Goal: Information Seeking & Learning: Find specific fact

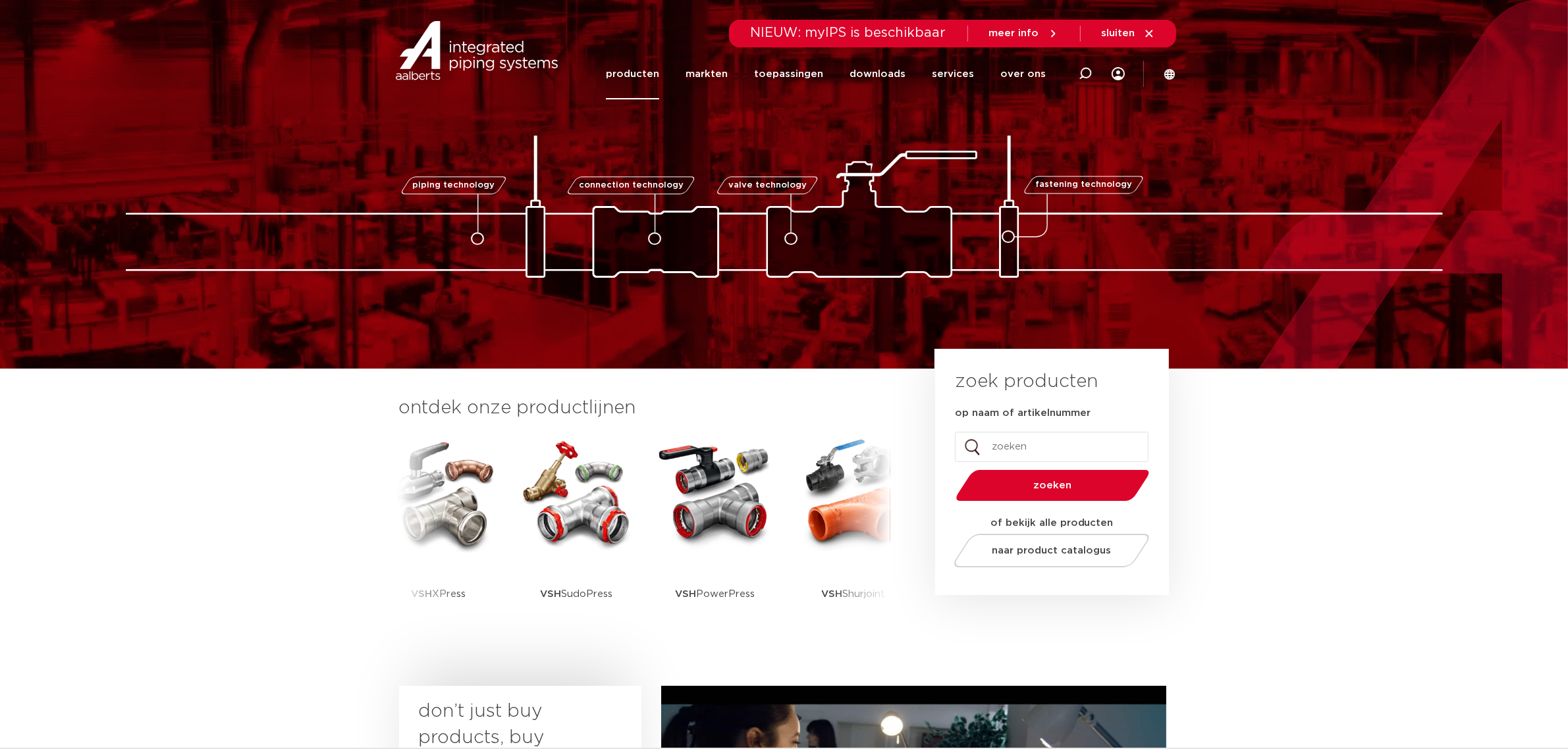
click at [647, 66] on link "producten" at bounding box center [633, 74] width 53 height 50
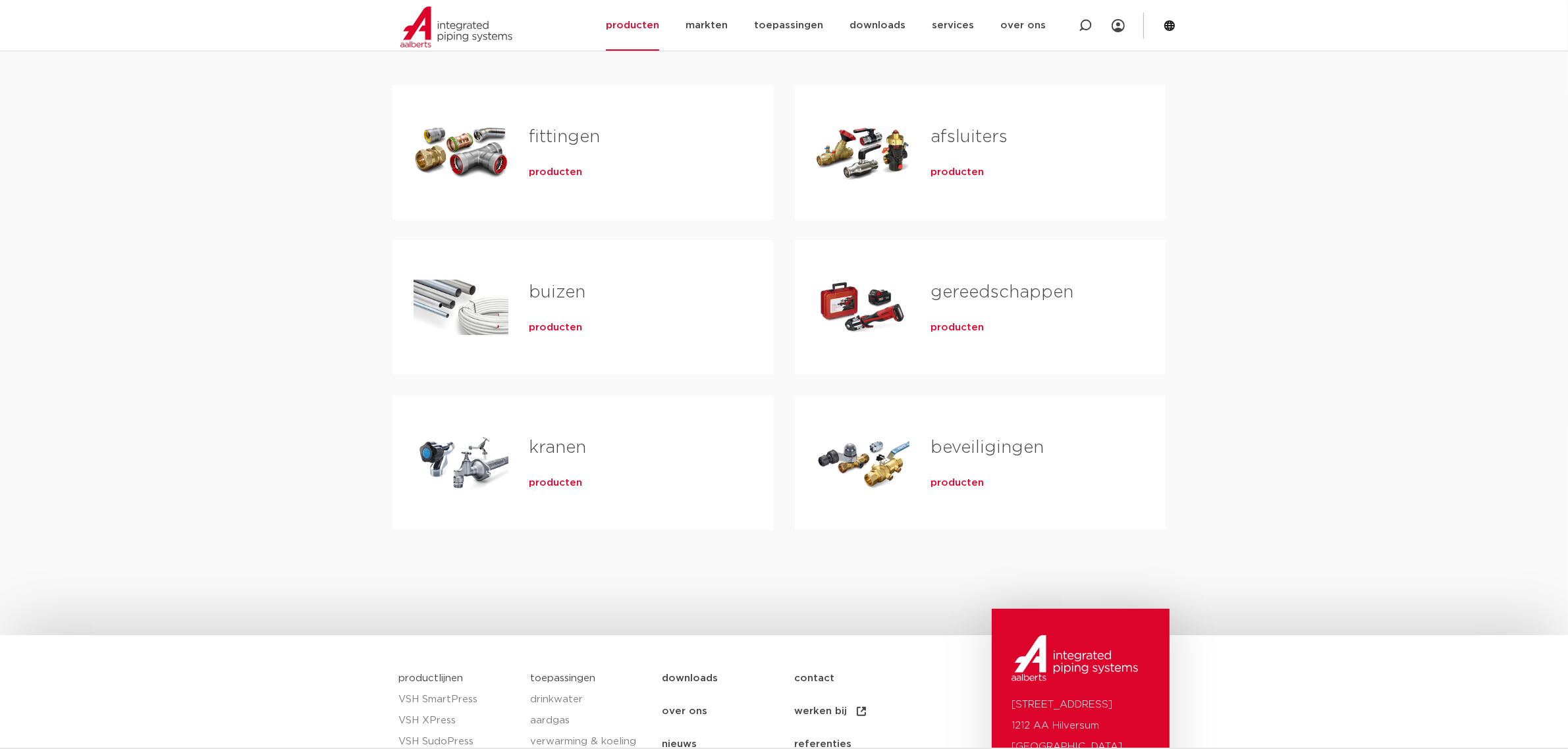
scroll to position [165, 0]
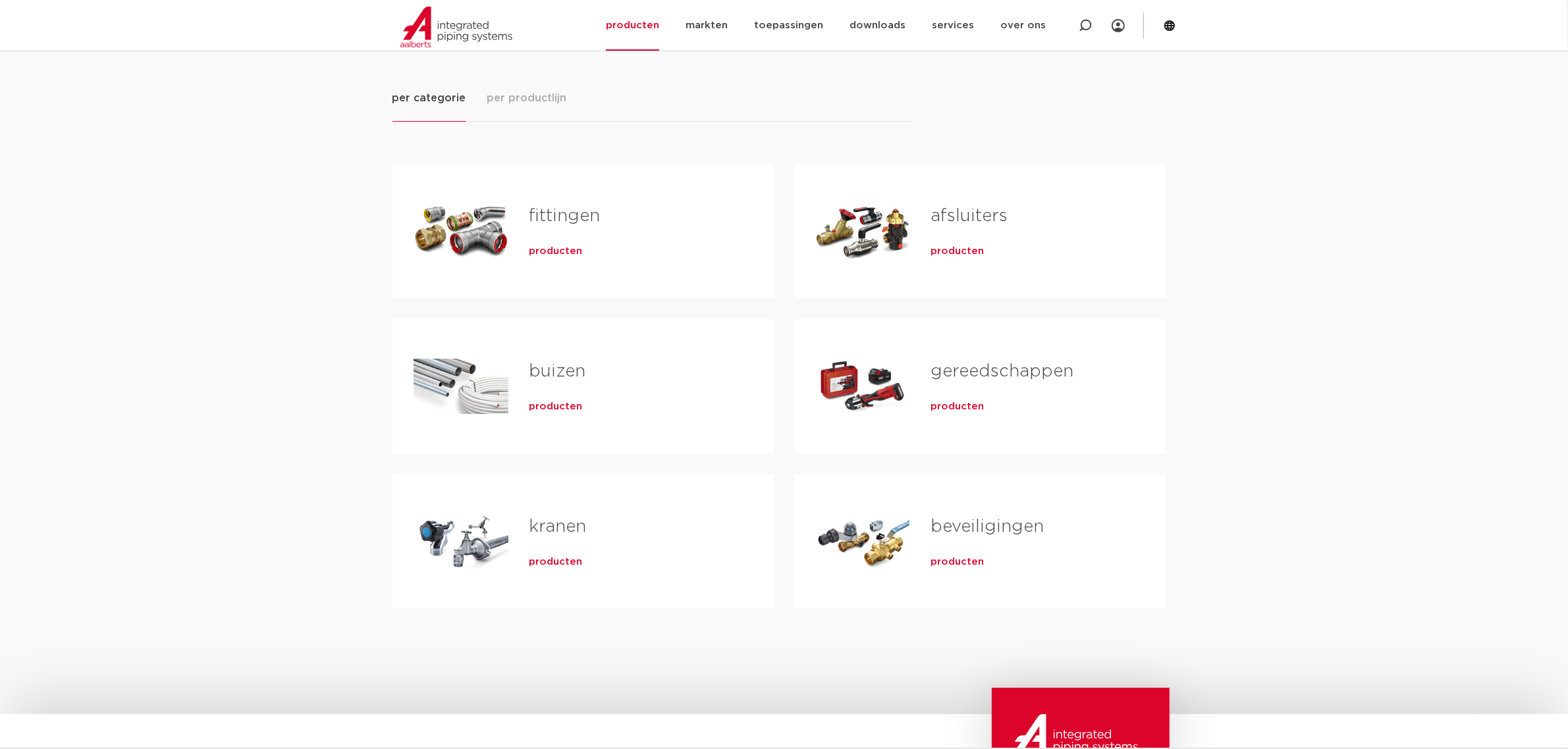
click at [982, 250] on span "producten" at bounding box center [957, 251] width 53 height 13
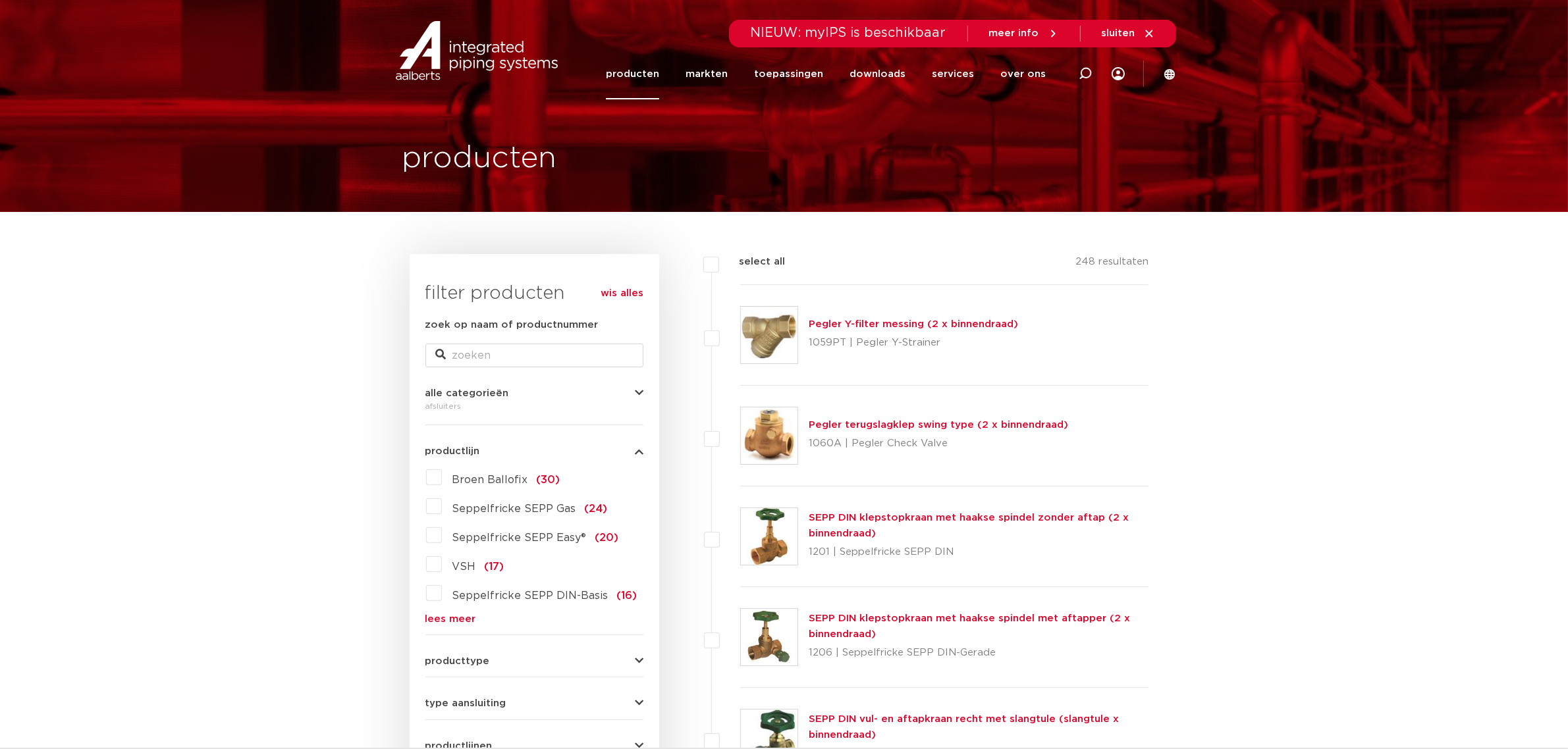
click at [1093, 68] on div at bounding box center [1085, 73] width 53 height 100
type input "vlinder"
click button "Zoeken" at bounding box center [0, 0] width 0 height 0
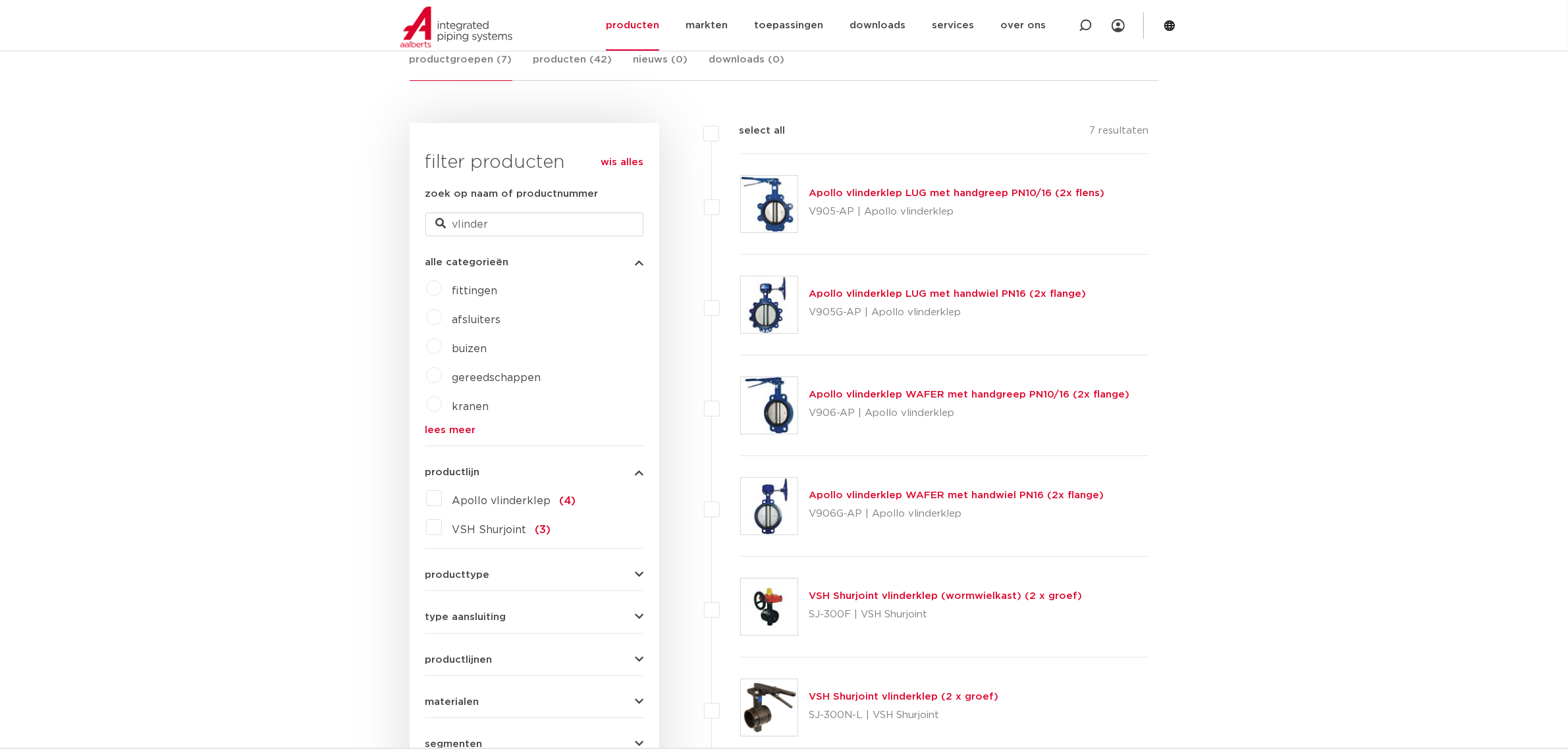
scroll to position [247, 0]
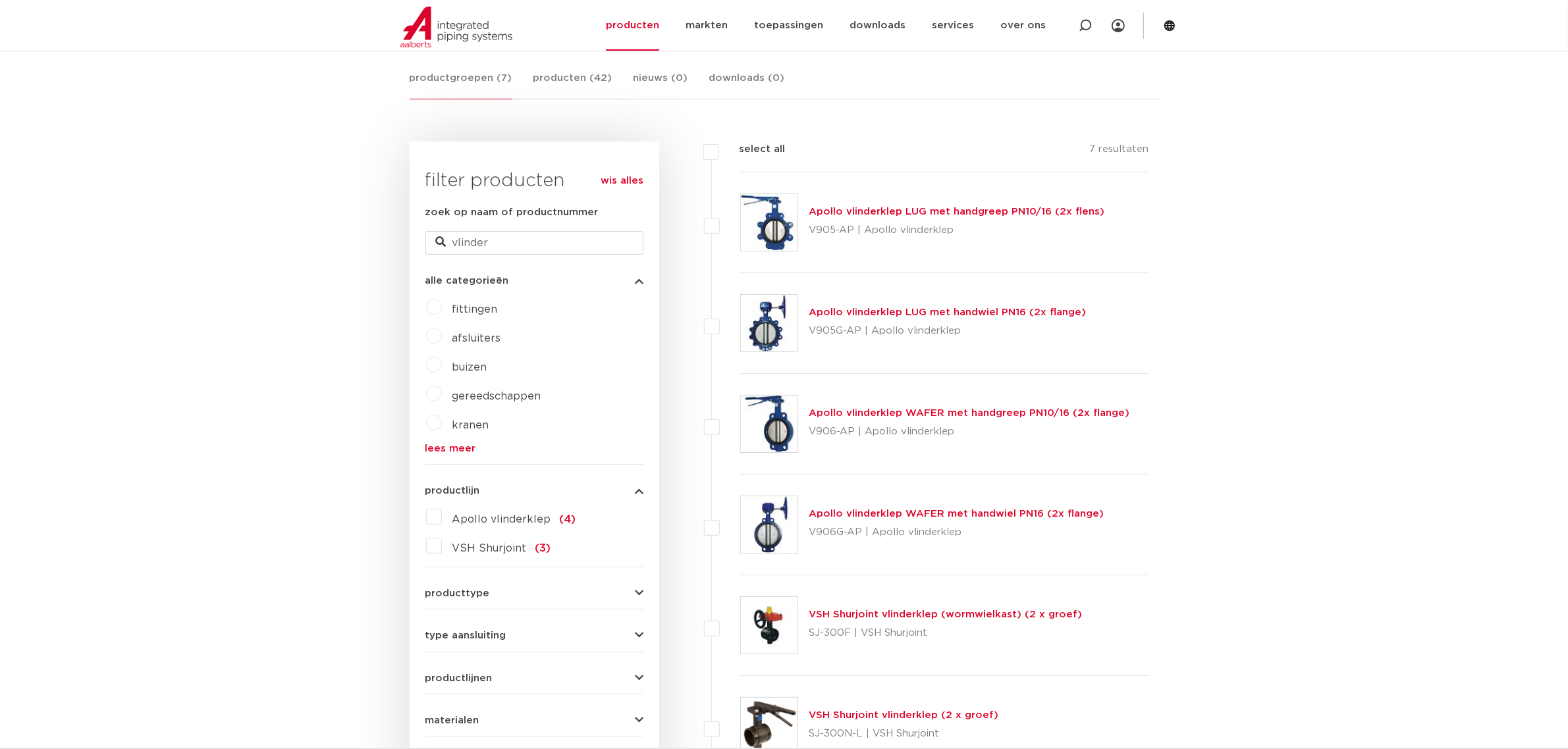
click at [771, 423] on img at bounding box center [769, 424] width 56 height 56
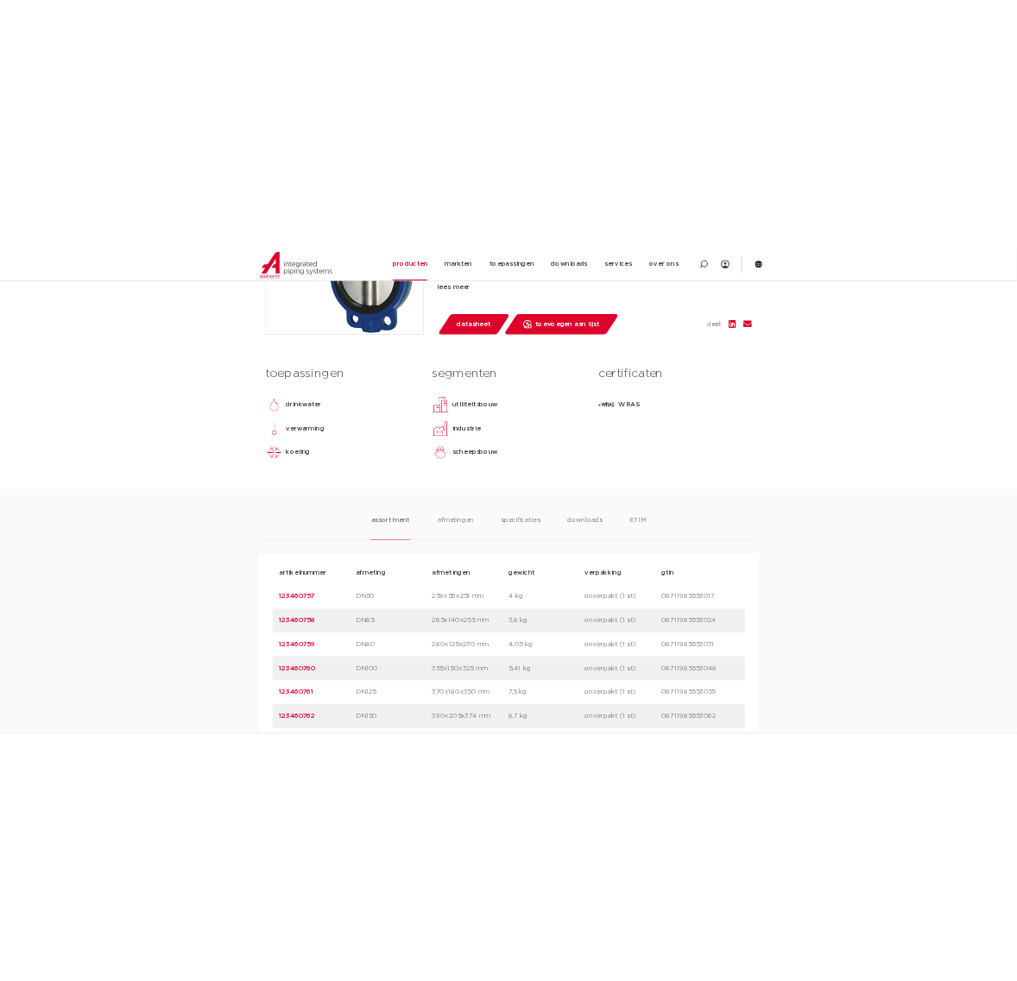
scroll to position [863, 0]
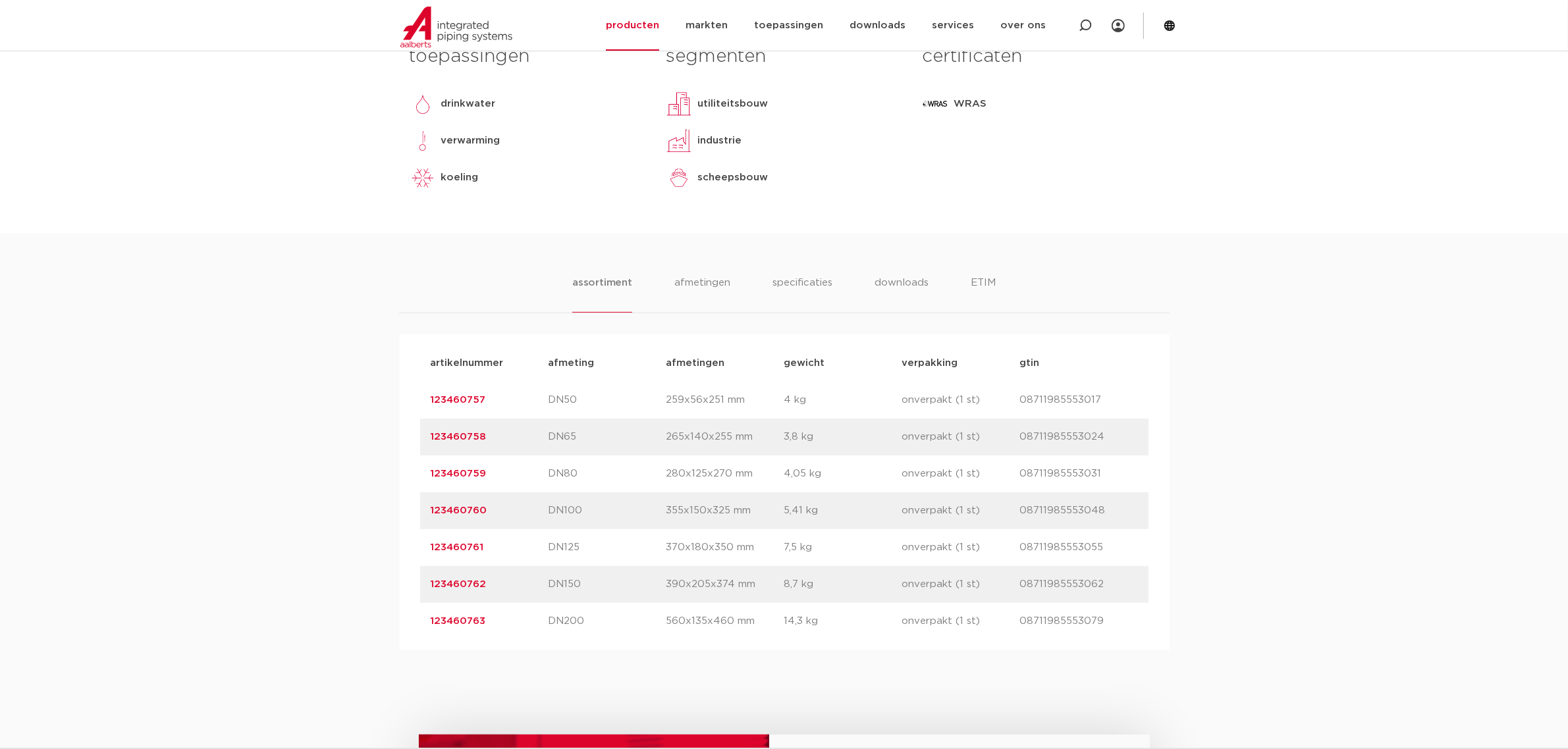
drag, startPoint x: 534, startPoint y: 471, endPoint x: 362, endPoint y: 486, distance: 172.7
click at [362, 486] on div "assortiment afmetingen specificaties downloads ETIM assortiment afmetingen spec…" at bounding box center [784, 441] width 1568 height 417
copy link "123460759"
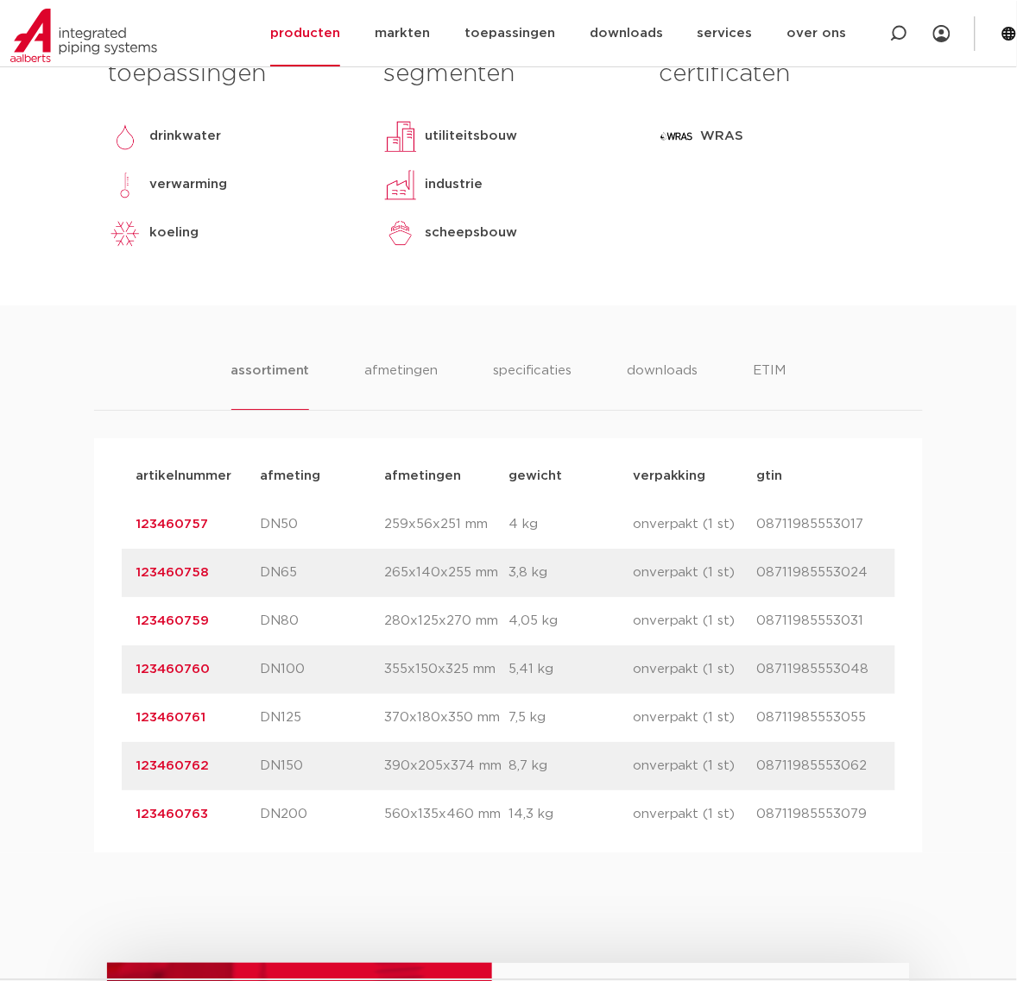
click at [196, 611] on p "123460759" at bounding box center [197, 621] width 124 height 21
click at [173, 622] on link "123460759" at bounding box center [171, 620] width 73 height 13
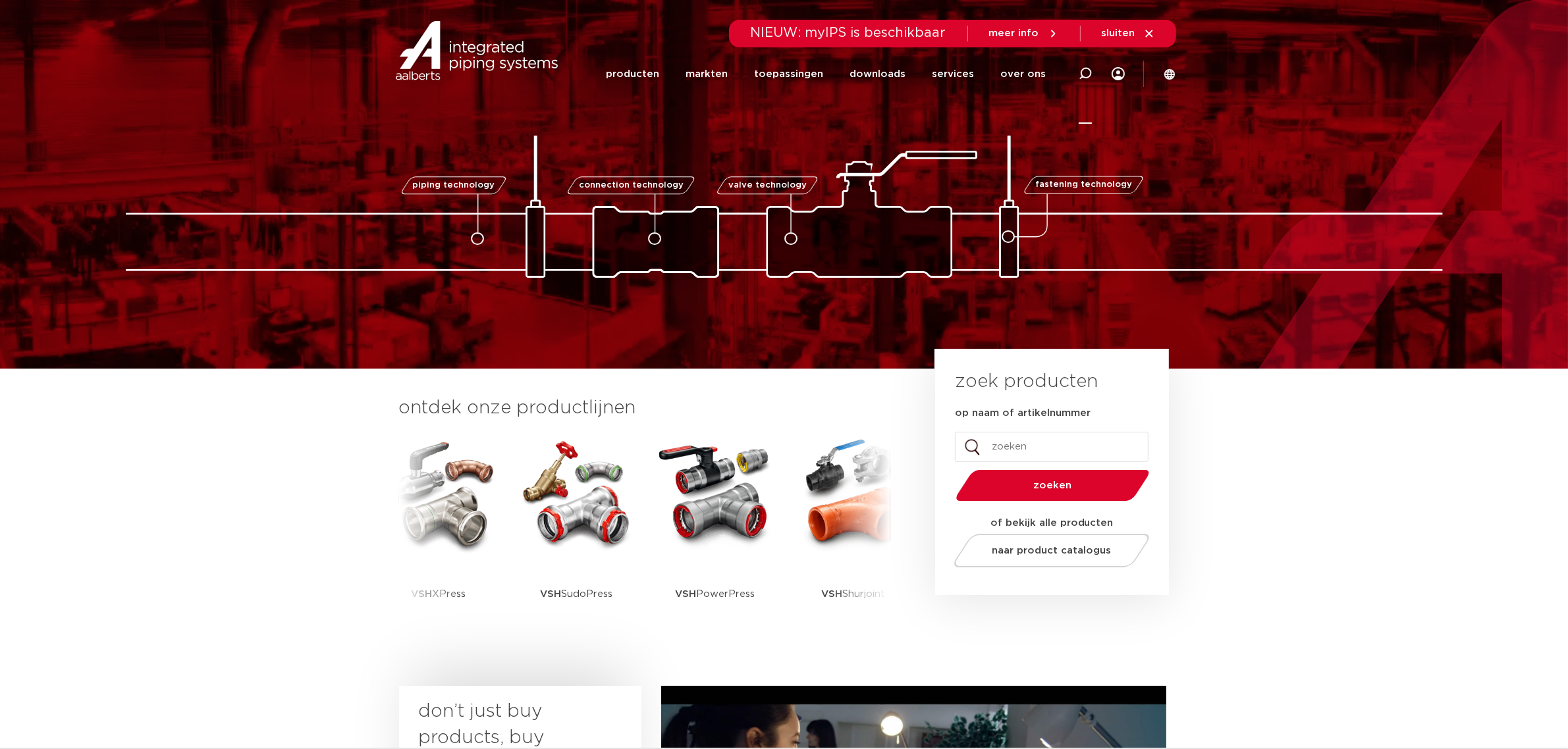
click at [1088, 81] on div at bounding box center [1085, 73] width 13 height 100
type input "flens"
click button "Zoeken" at bounding box center [0, 0] width 0 height 0
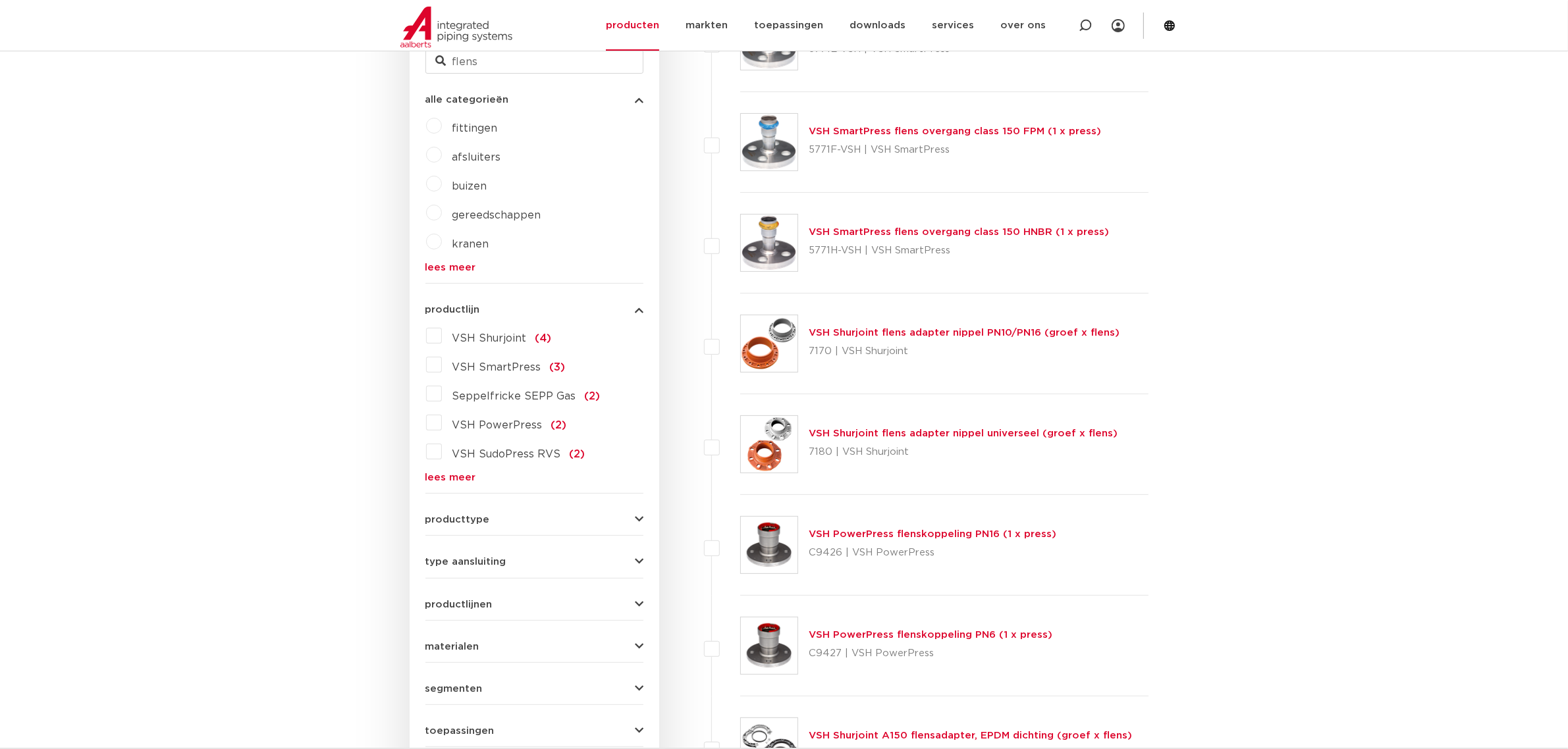
scroll to position [329, 0]
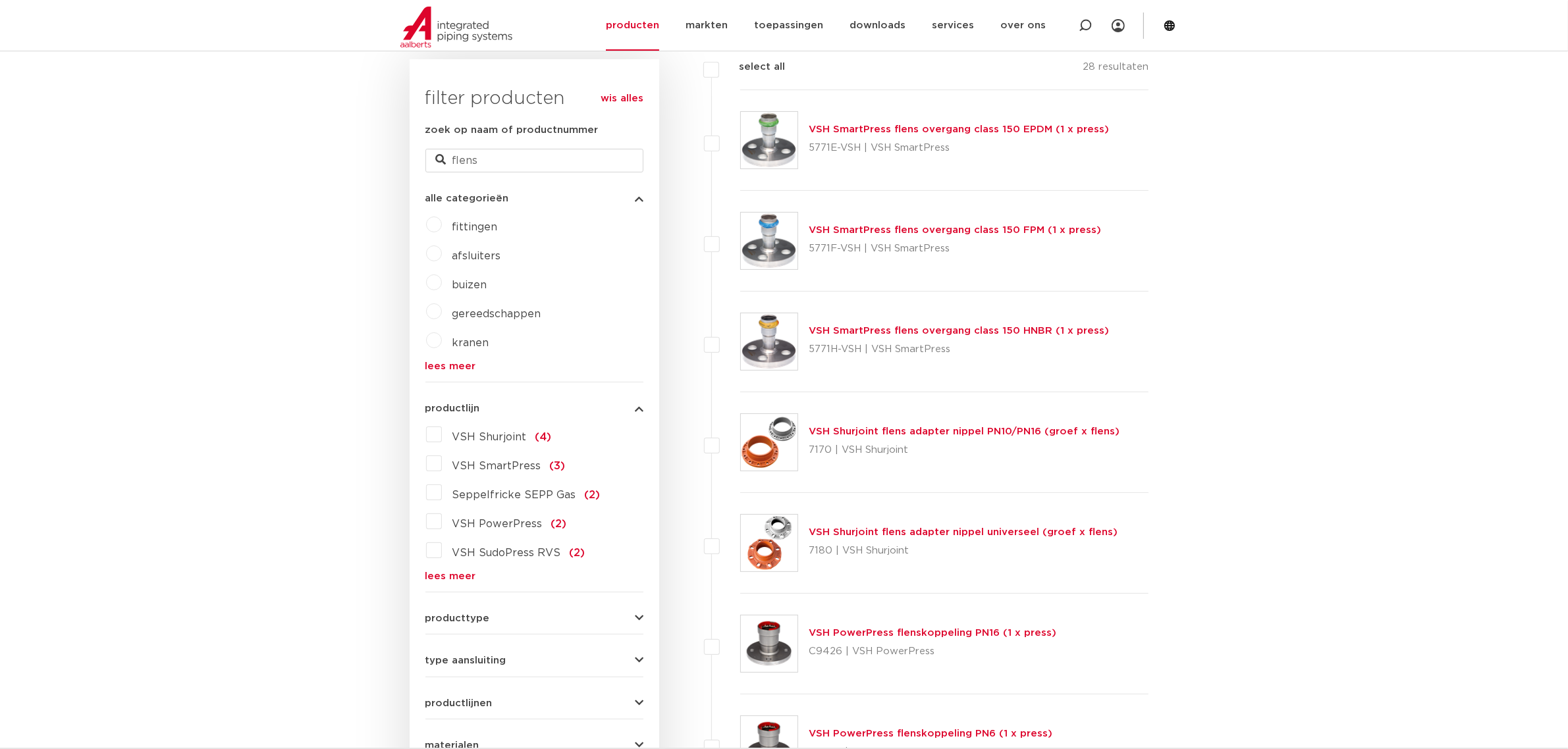
click at [772, 550] on img at bounding box center [769, 543] width 56 height 56
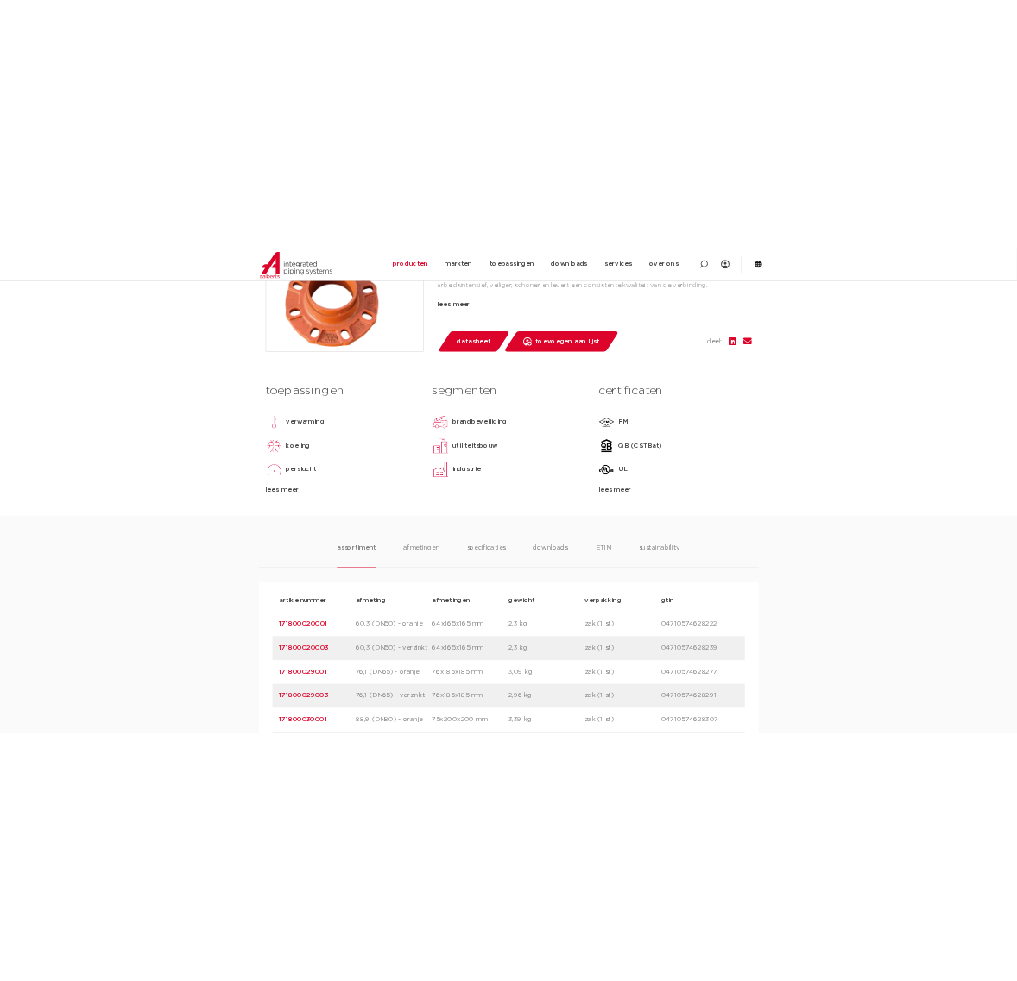
scroll to position [1079, 0]
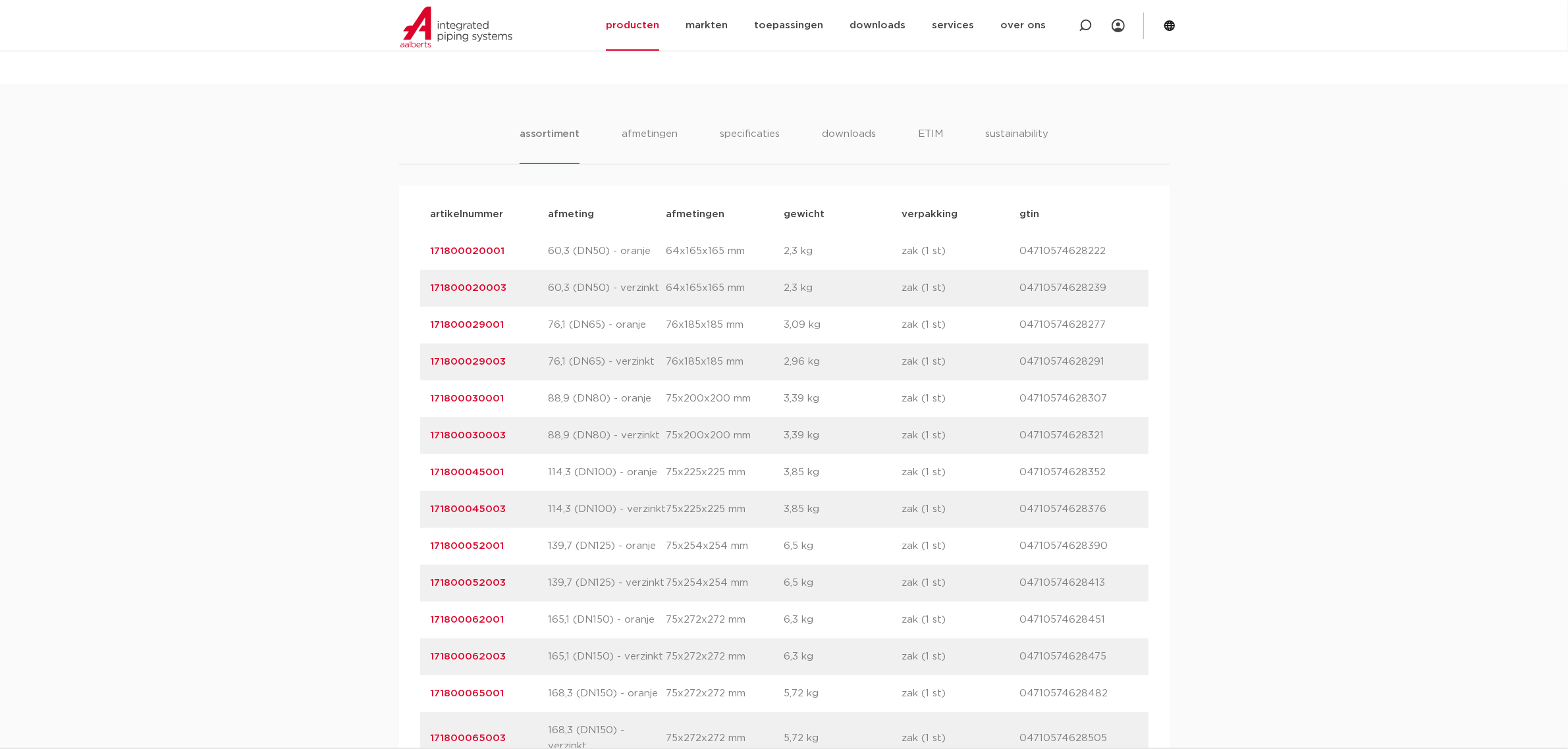
drag, startPoint x: 520, startPoint y: 407, endPoint x: 382, endPoint y: 410, distance: 138.0
click at [382, 410] on div "assortiment afmetingen specificaties downloads ETIM sustainability assortiment …" at bounding box center [784, 474] width 1568 height 780
copy link "171800030001"
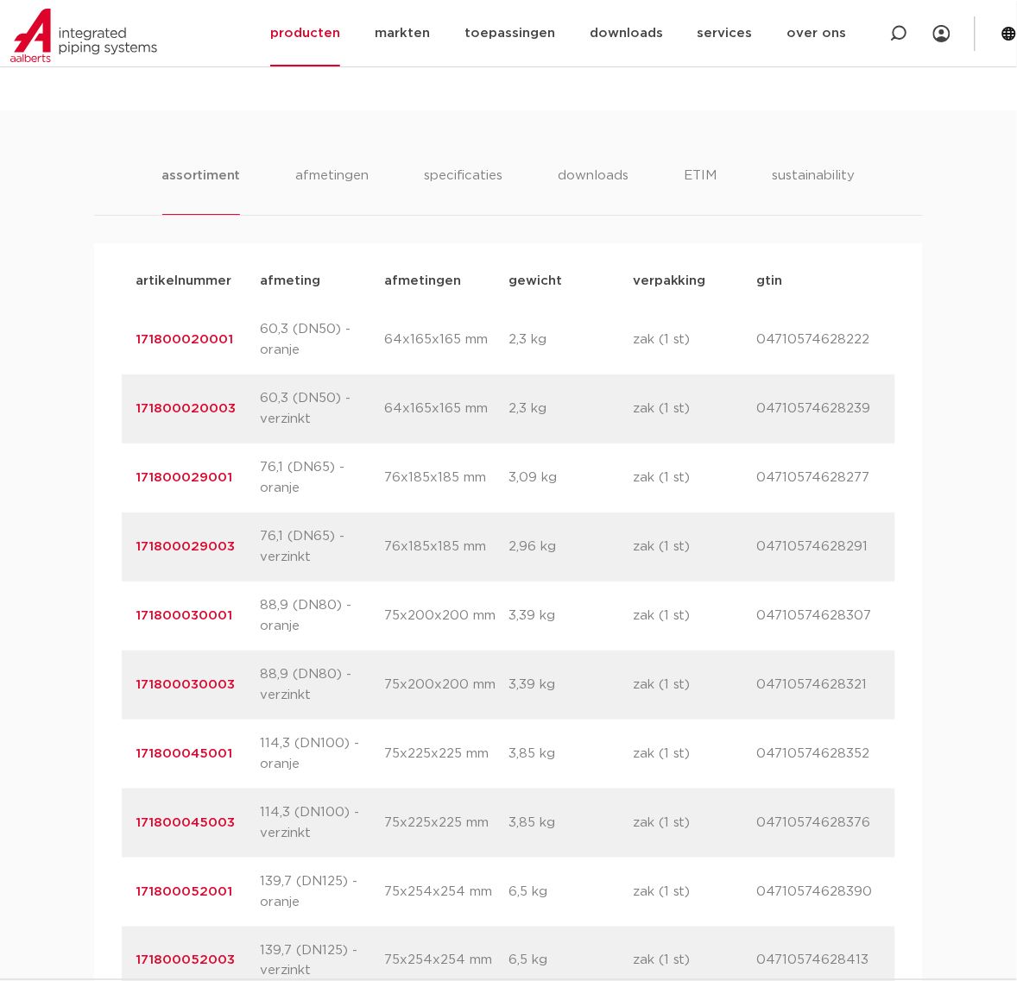
click at [212, 626] on p "171800030001" at bounding box center [197, 616] width 124 height 21
click at [226, 609] on link "171800030001" at bounding box center [183, 615] width 97 height 13
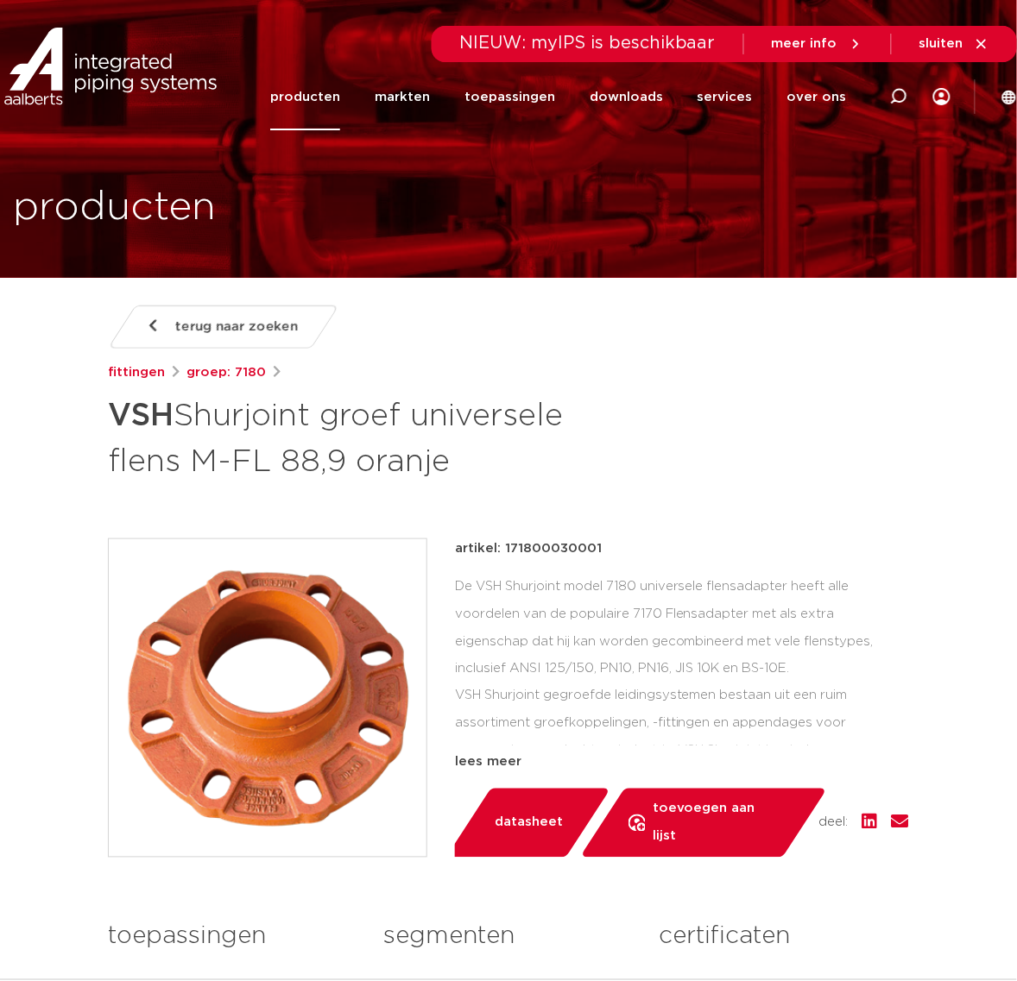
drag, startPoint x: 563, startPoint y: 499, endPoint x: 313, endPoint y: 454, distance: 253.4
click at [127, 466] on div "terug naar zoeken [GEOGRAPHIC_DATA] groep: 7180 [PERSON_NAME] groef universele …" at bounding box center [508, 747] width 828 height 884
click at [313, 454] on h1 "VSH Shurjoint groef universele flens M-FL 88,9 oranje" at bounding box center [372, 436] width 528 height 93
drag, startPoint x: 463, startPoint y: 447, endPoint x: 91, endPoint y: 395, distance: 374.7
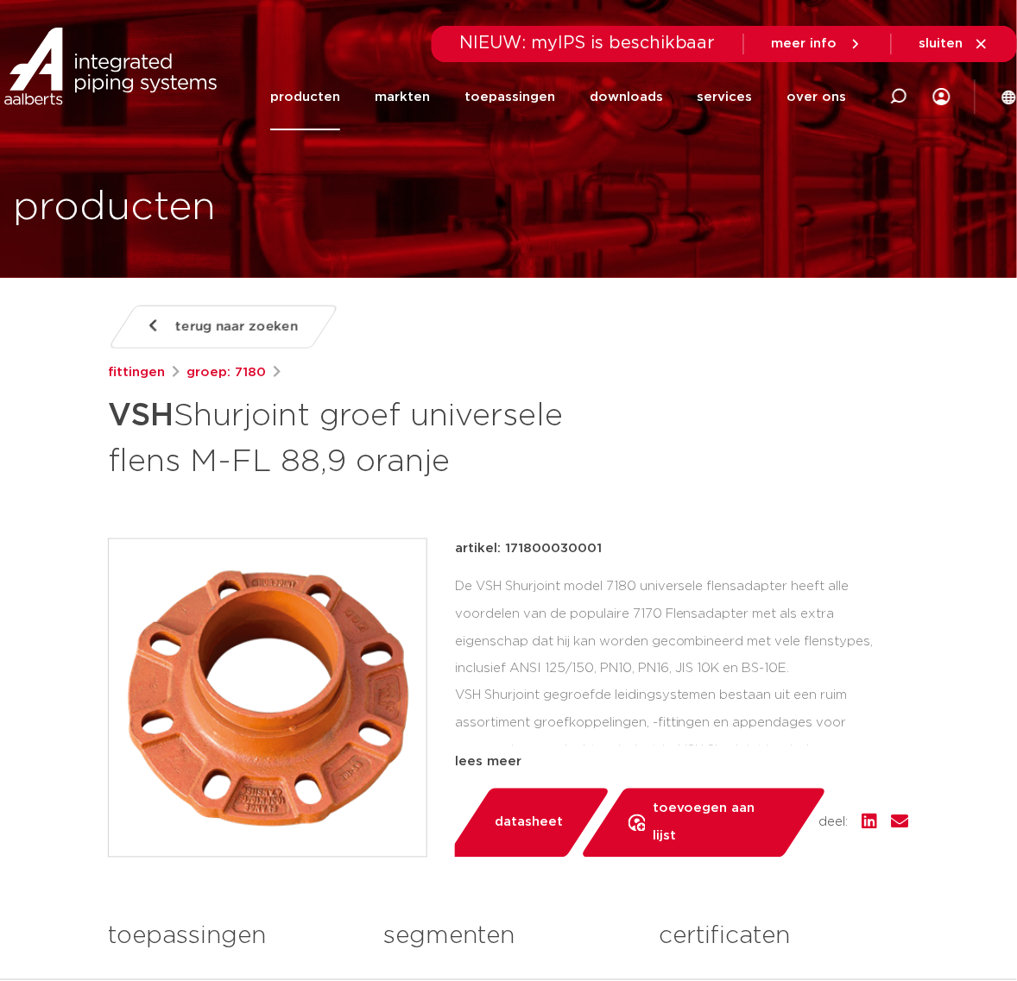
copy h1 "VSH Shurjoint groef universele flens M-FL 88,9 oranje"
click at [695, 419] on div "terug naar zoeken fittingen groep: 7180 VSH Shurjoint groef universele flens M-…" at bounding box center [508, 394] width 801 height 178
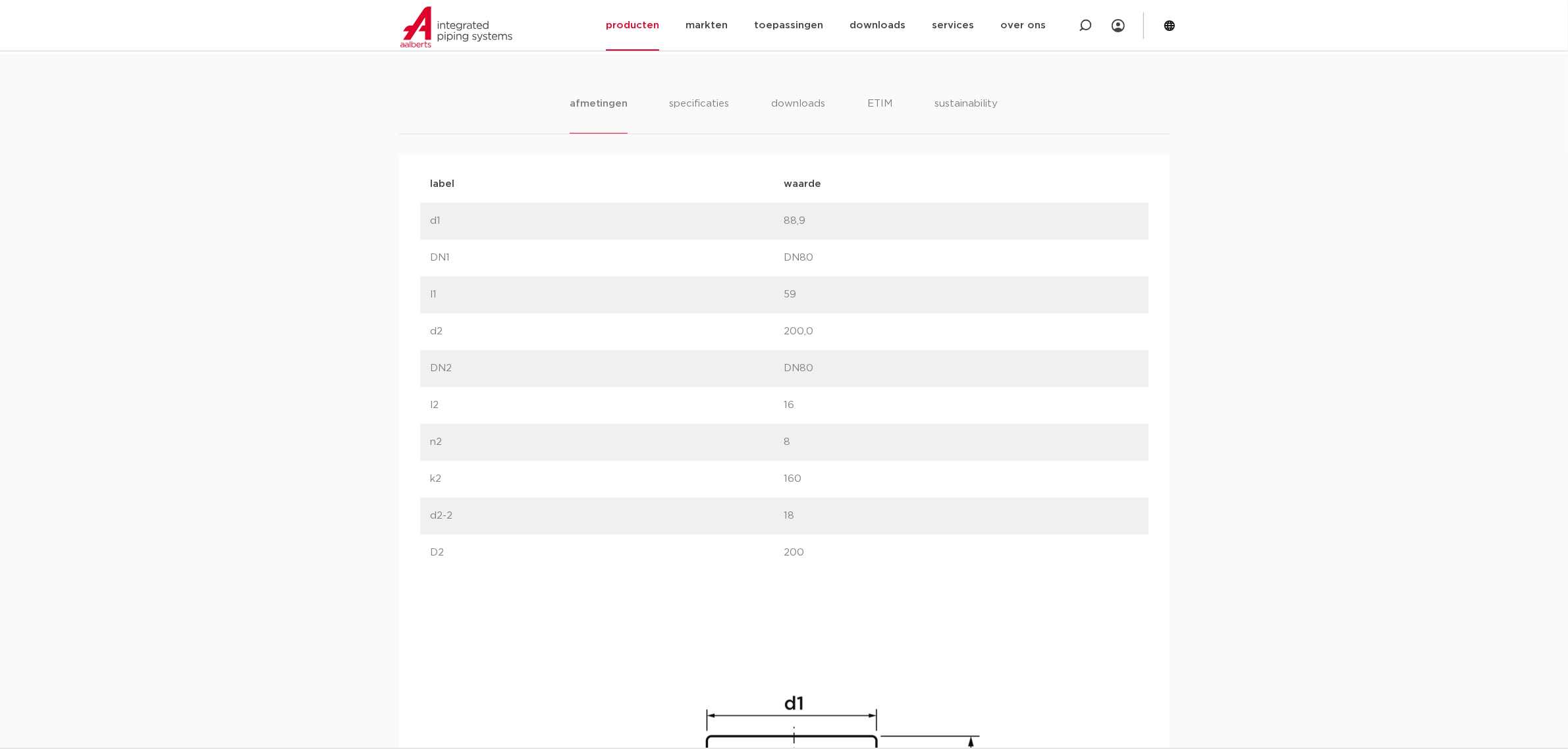
scroll to position [741, 0]
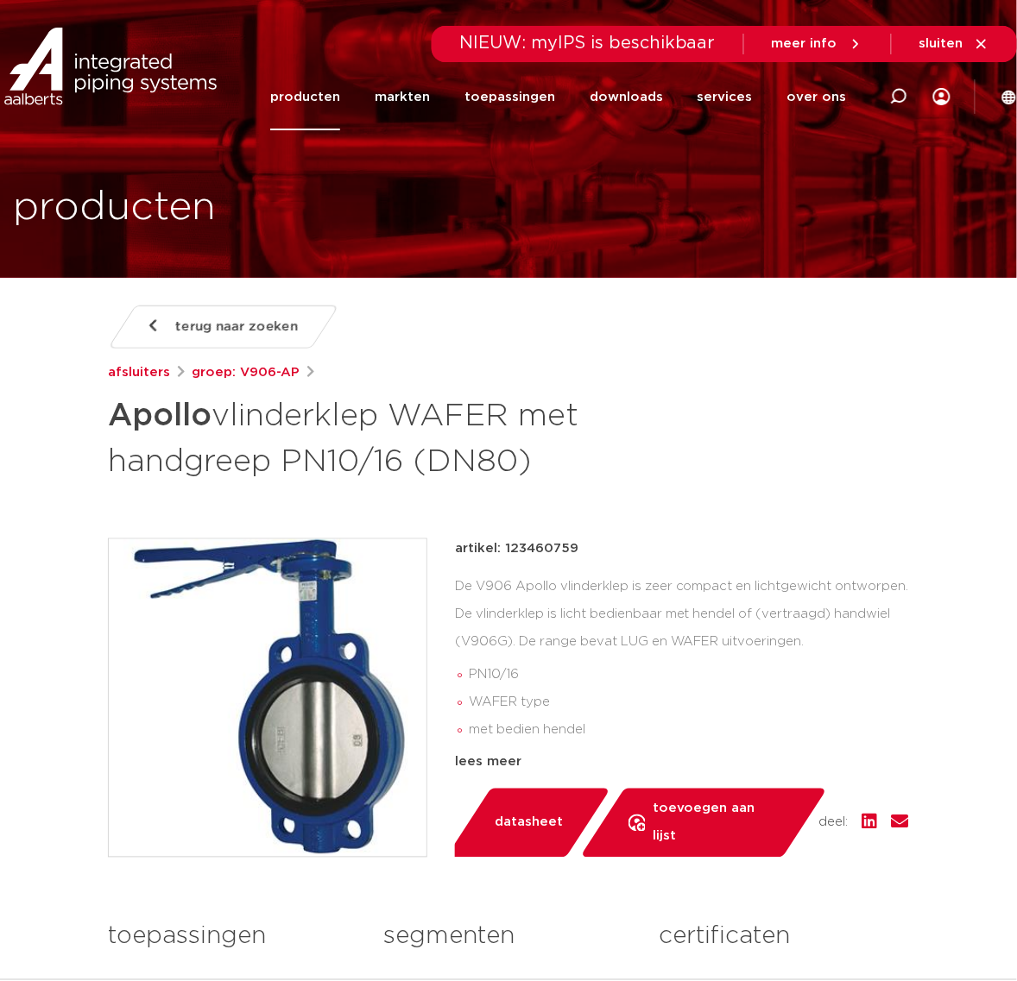
drag, startPoint x: 596, startPoint y: 467, endPoint x: 85, endPoint y: 423, distance: 513.6
copy h1 "Apollo vlinderklep WAFER met handgreep PN10/16 (DN80)"
